Goal: Task Accomplishment & Management: Use online tool/utility

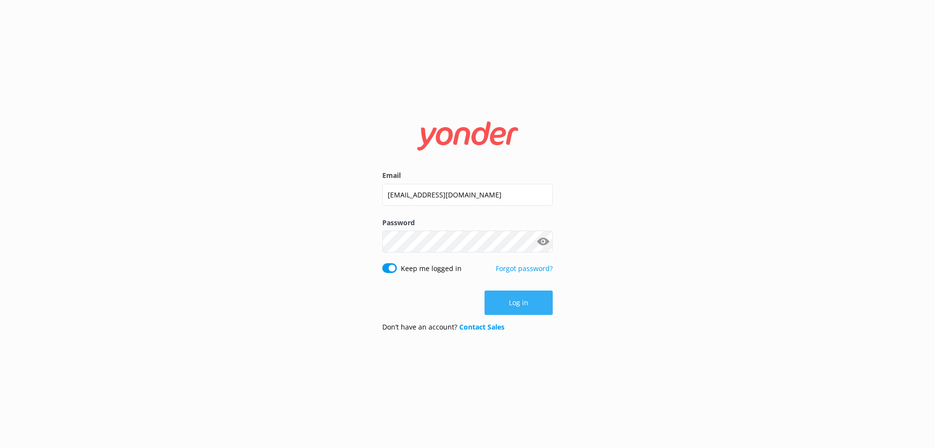
click at [503, 311] on button "Log in" at bounding box center [519, 302] width 68 height 24
